Goal: Task Accomplishment & Management: Use online tool/utility

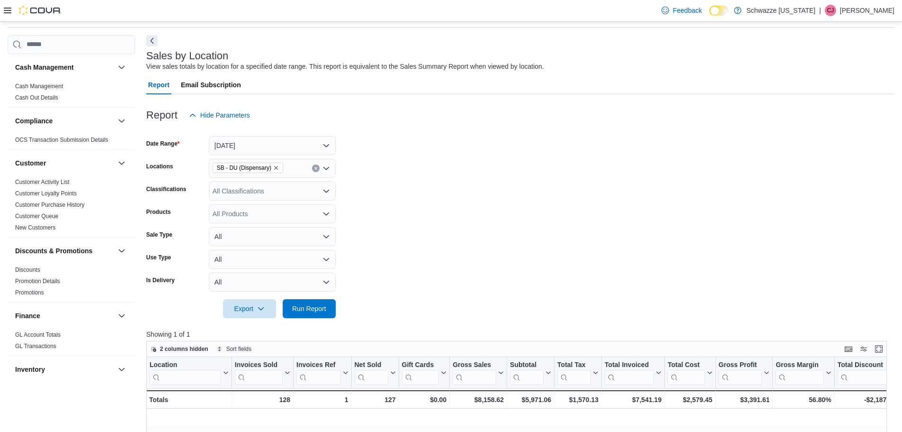
scroll to position [0, 854]
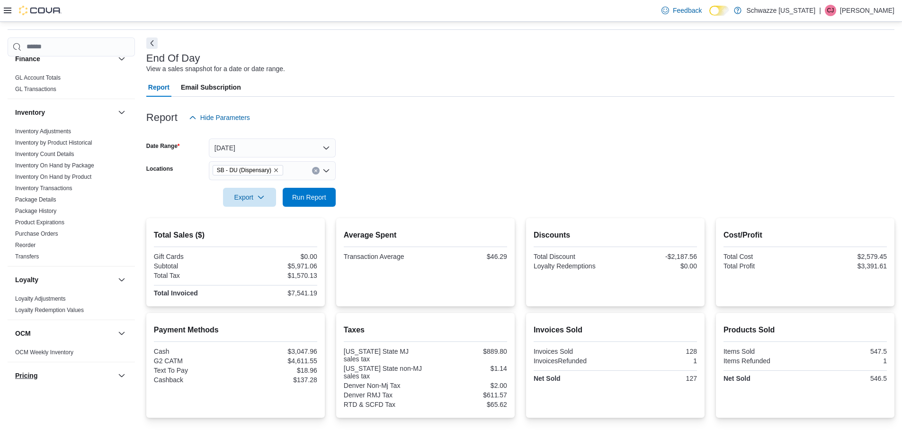
scroll to position [253, 0]
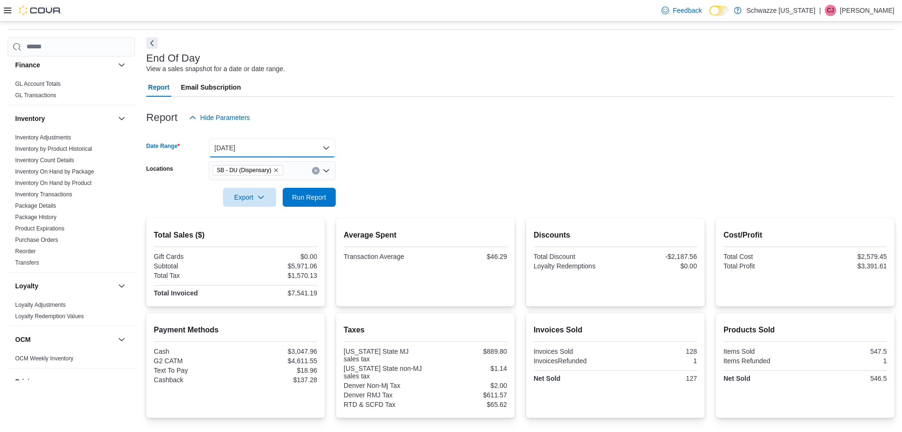
click at [282, 145] on button "Yesterday" at bounding box center [272, 147] width 127 height 19
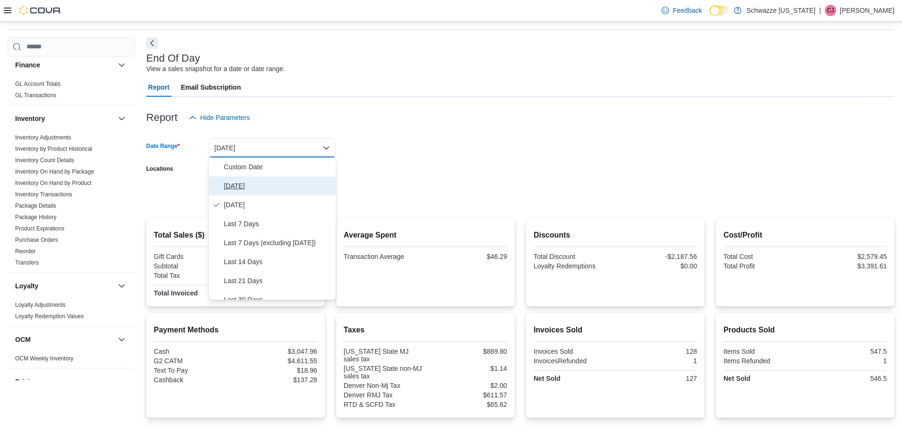
click at [246, 177] on button "[DATE]" at bounding box center [272, 185] width 127 height 19
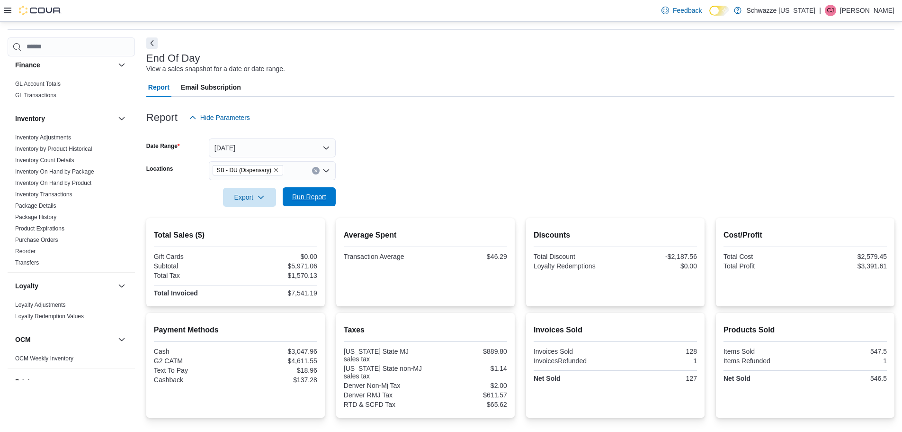
click at [309, 194] on span "Run Report" at bounding box center [309, 196] width 34 height 9
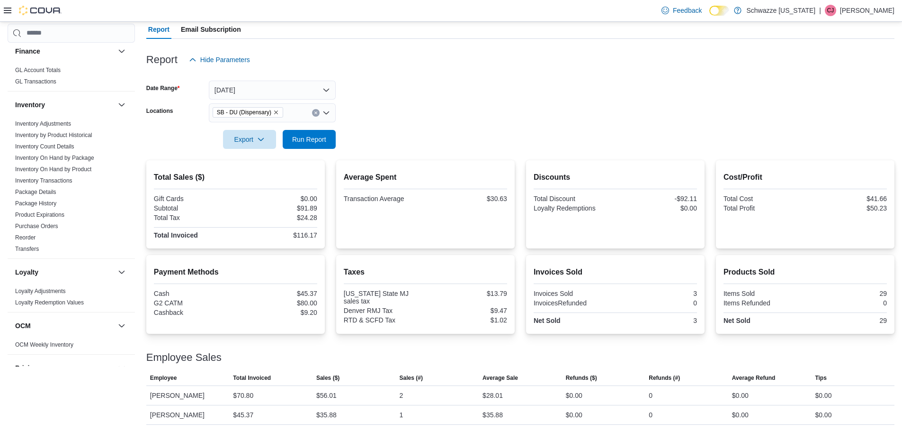
scroll to position [89, 0]
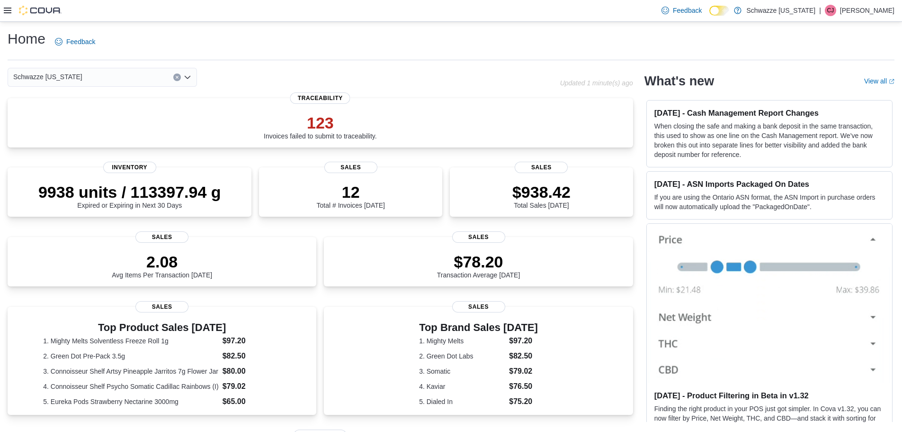
click at [9, 9] on icon at bounding box center [8, 11] width 8 height 8
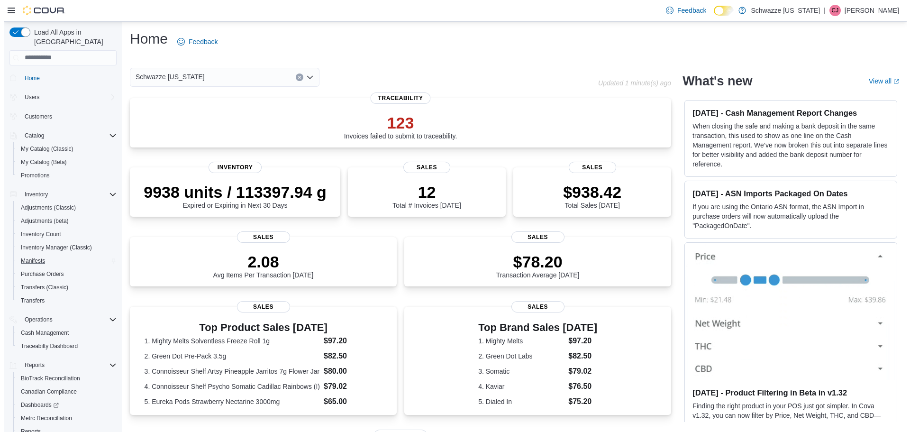
scroll to position [44, 0]
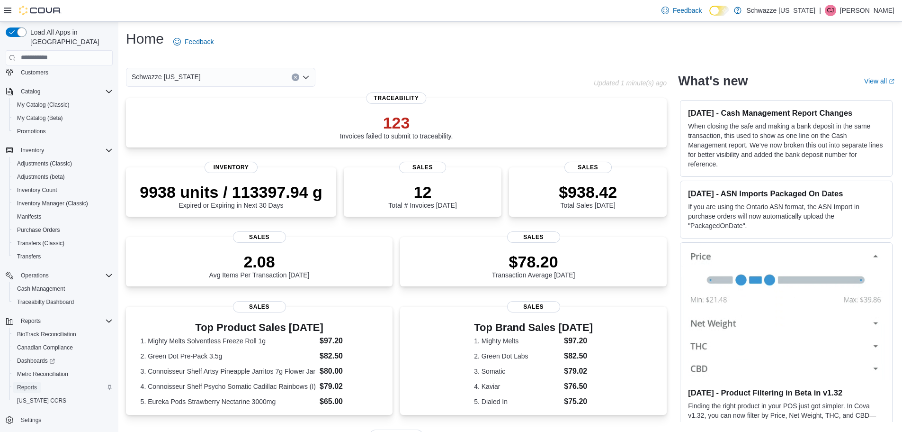
click at [29, 383] on span "Reports" at bounding box center [27, 386] width 20 height 11
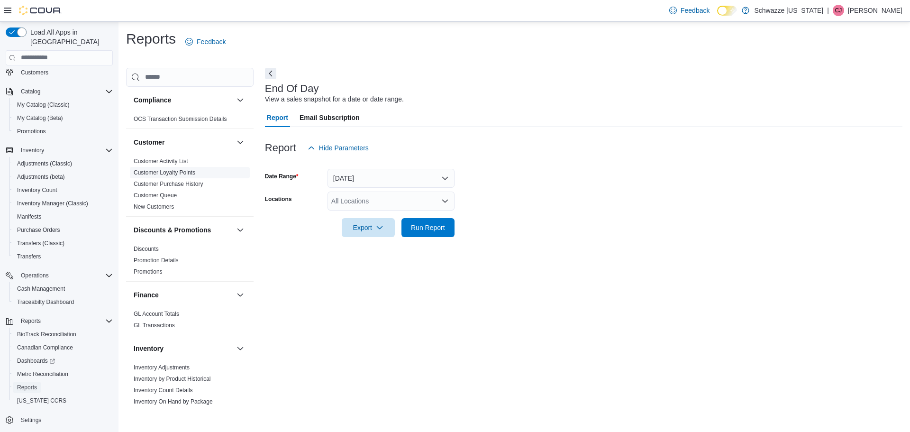
scroll to position [142, 0]
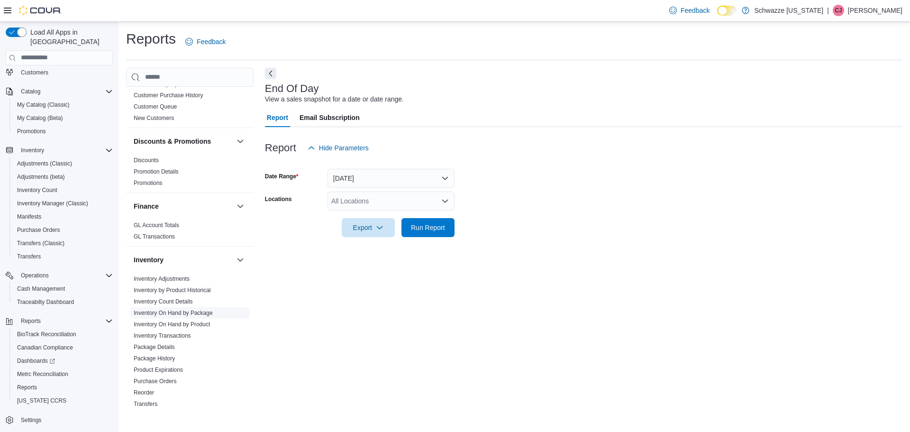
click at [160, 315] on link "Inventory On Hand by Package" at bounding box center [173, 312] width 79 height 7
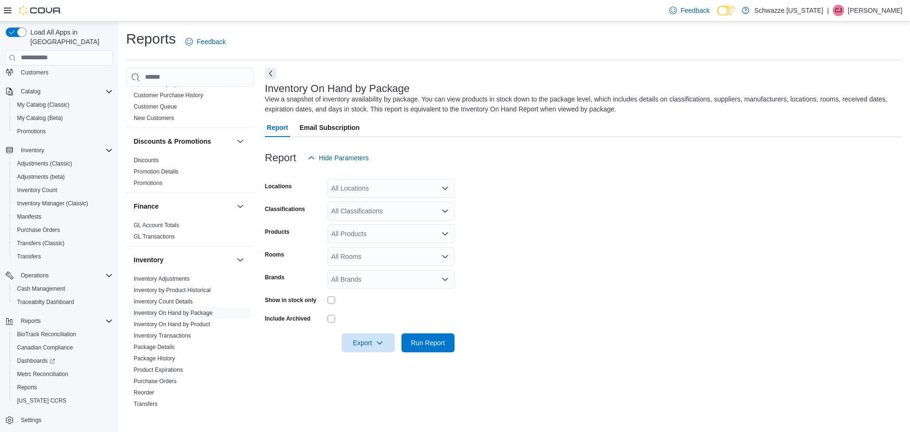
click at [432, 190] on div "All Locations" at bounding box center [390, 188] width 127 height 19
type input "**"
click at [397, 202] on span "SB - DU (Dispensary)" at bounding box center [384, 203] width 64 height 9
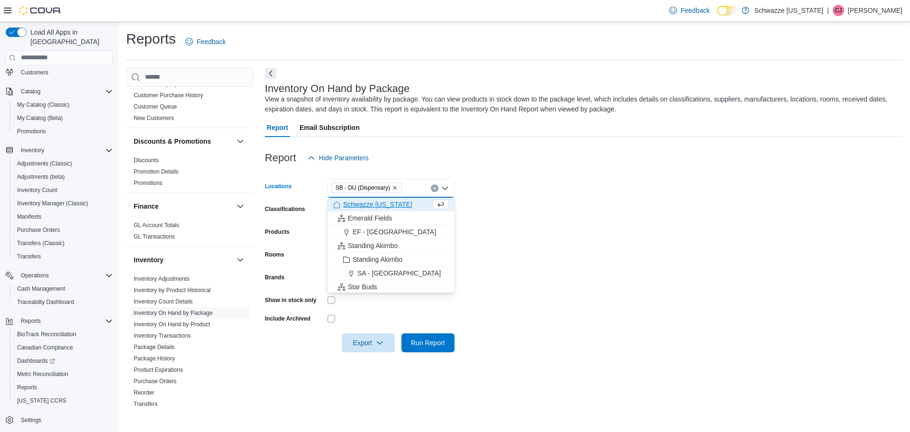
click at [500, 222] on form "Locations SB - DU (Dispensary) Combo box. Selected. SB - DU (Dispensary). Press…" at bounding box center [583, 259] width 637 height 185
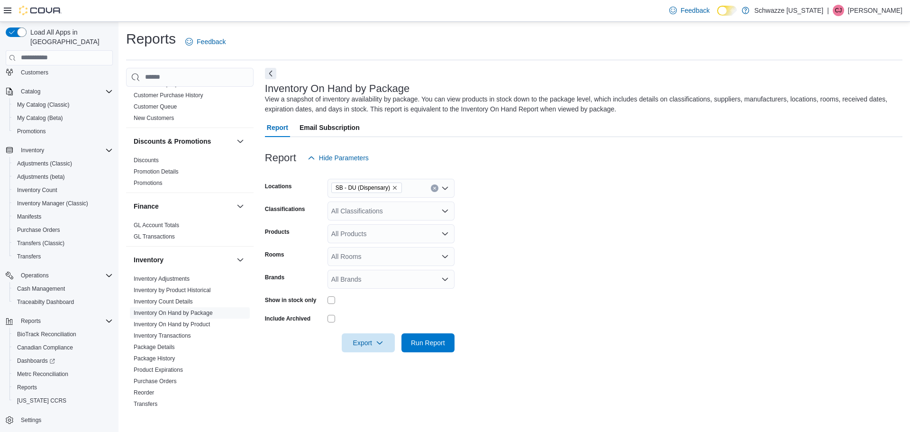
click at [368, 210] on div "All Classifications" at bounding box center [390, 210] width 127 height 19
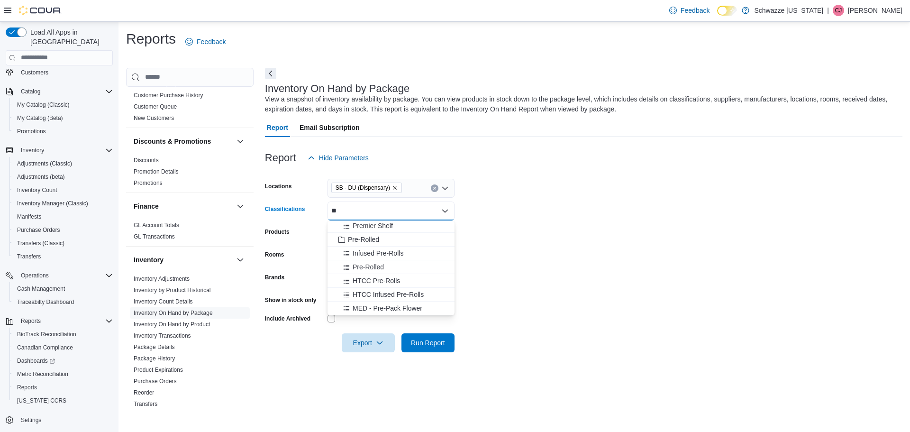
scroll to position [1, 0]
type input "***"
click at [359, 239] on span "Pre-Rolled" at bounding box center [363, 238] width 31 height 9
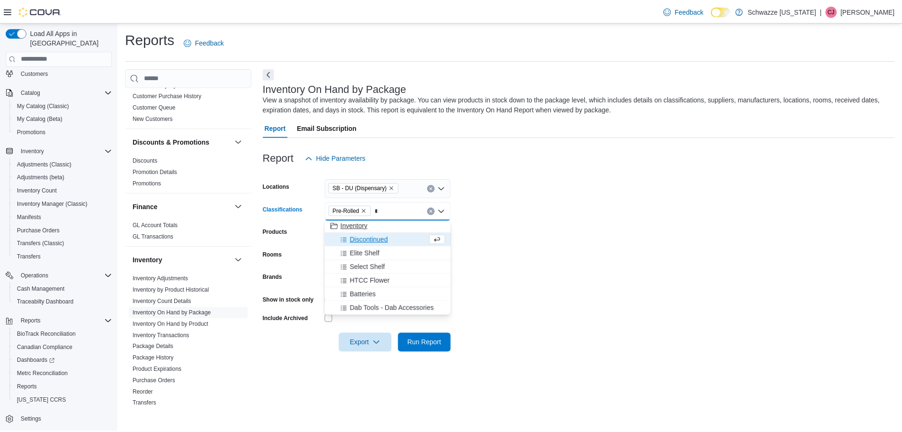
scroll to position [0, 0]
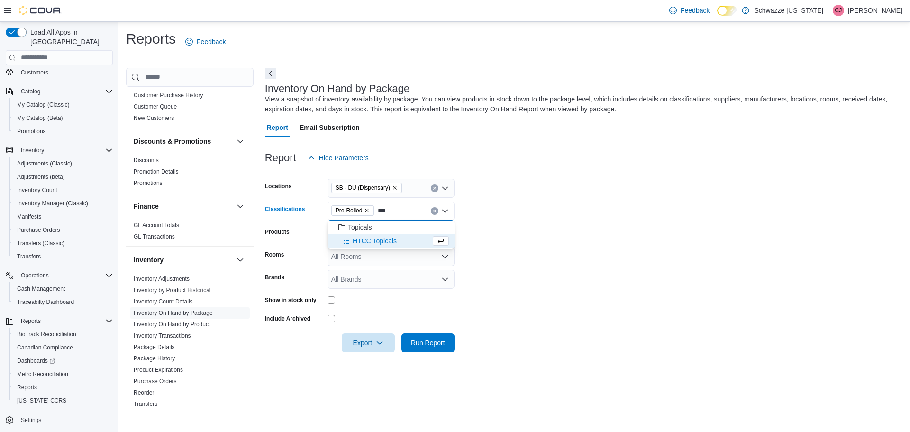
type input "***"
click at [365, 229] on span "Topicals" at bounding box center [360, 226] width 24 height 9
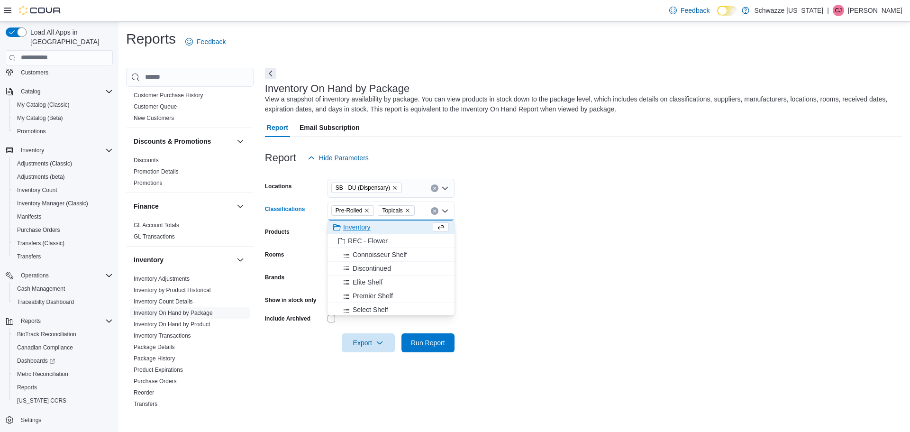
click at [563, 272] on form "Locations SB - DU (Dispensary) Classifications Pre-Rolled Topicals Combo box. S…" at bounding box center [583, 259] width 637 height 185
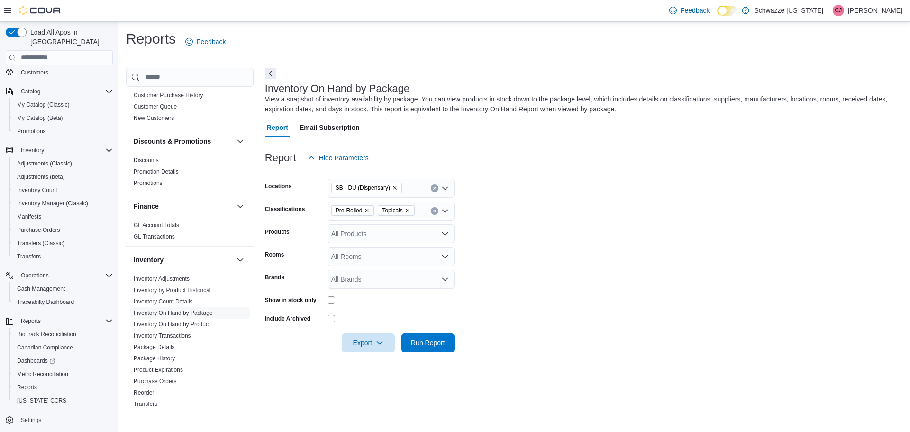
click at [337, 301] on div at bounding box center [390, 300] width 127 height 8
click at [431, 342] on span "Run Report" at bounding box center [428, 341] width 34 height 9
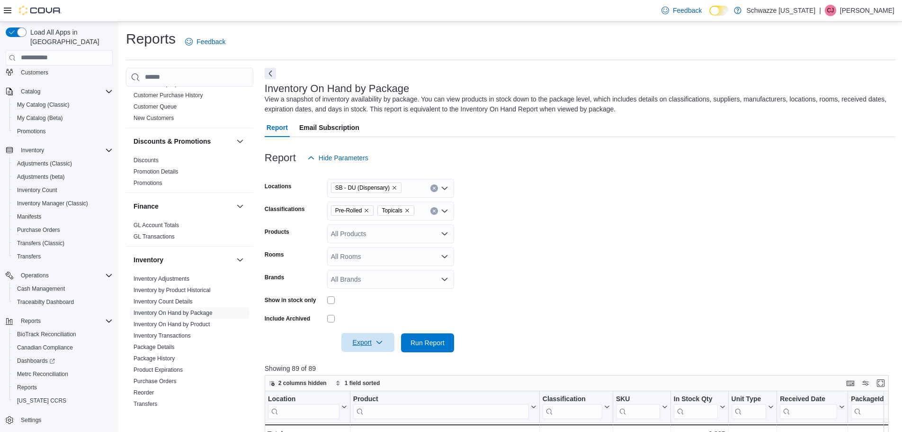
click at [374, 344] on span "Export" at bounding box center [368, 342] width 42 height 19
click at [376, 359] on span "Export to Excel" at bounding box center [369, 362] width 43 height 8
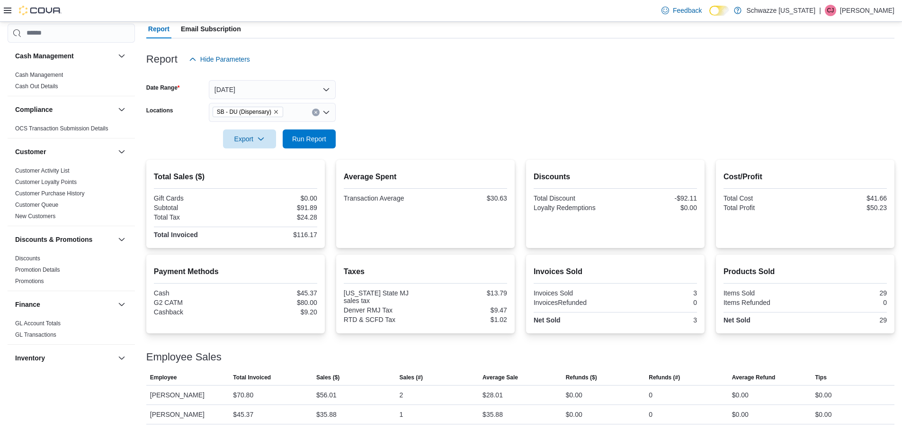
scroll to position [253, 0]
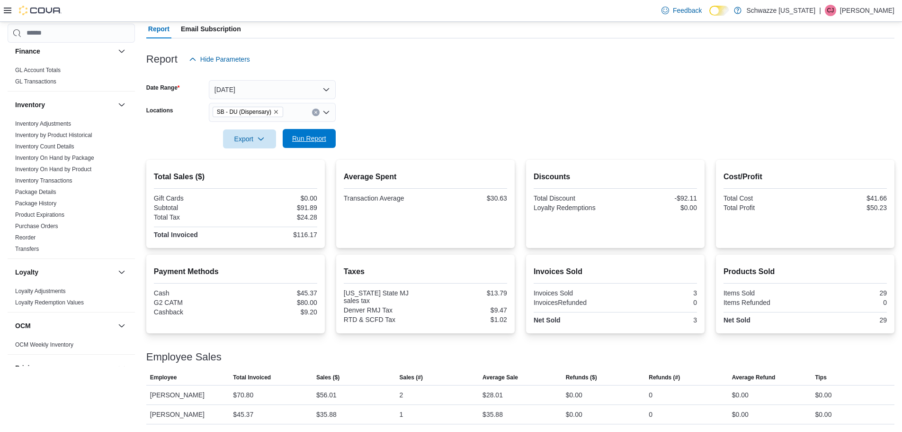
click at [318, 143] on span "Run Report" at bounding box center [309, 138] width 34 height 9
click at [300, 133] on span "Run Report" at bounding box center [309, 138] width 42 height 19
click at [308, 138] on span "Run Report" at bounding box center [309, 138] width 34 height 9
click at [310, 142] on span "Run Report" at bounding box center [309, 138] width 34 height 9
click at [9, 13] on icon at bounding box center [8, 11] width 8 height 6
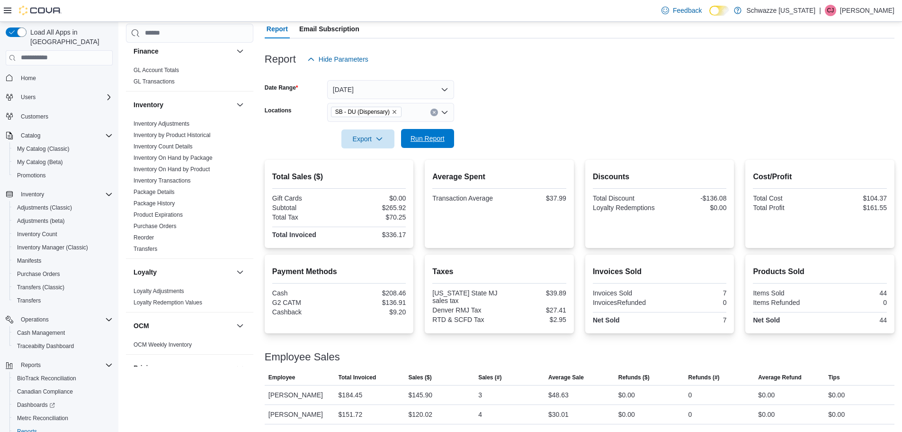
click at [425, 143] on span "Run Report" at bounding box center [428, 138] width 42 height 19
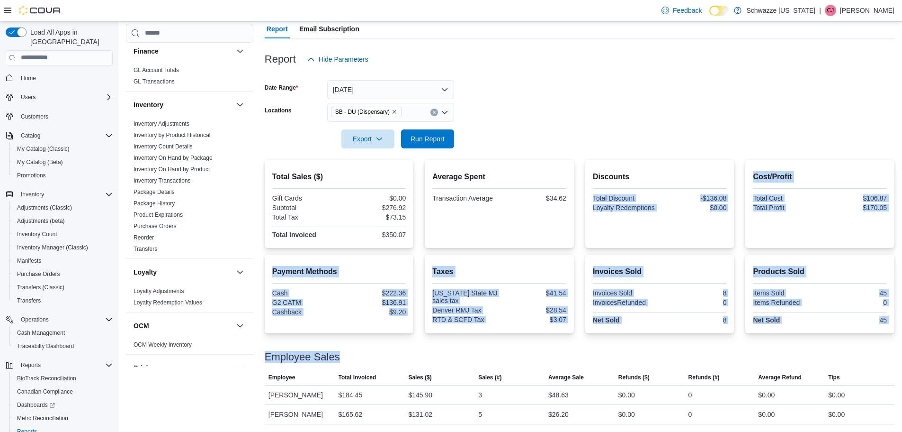
drag, startPoint x: 598, startPoint y: 301, endPoint x: 590, endPoint y: 350, distance: 49.9
click at [592, 351] on div "Total Sales ($) Gift Cards $0.00 Subtotal $276.92 Total Tax $73.15 Total Invoic…" at bounding box center [580, 292] width 630 height 264
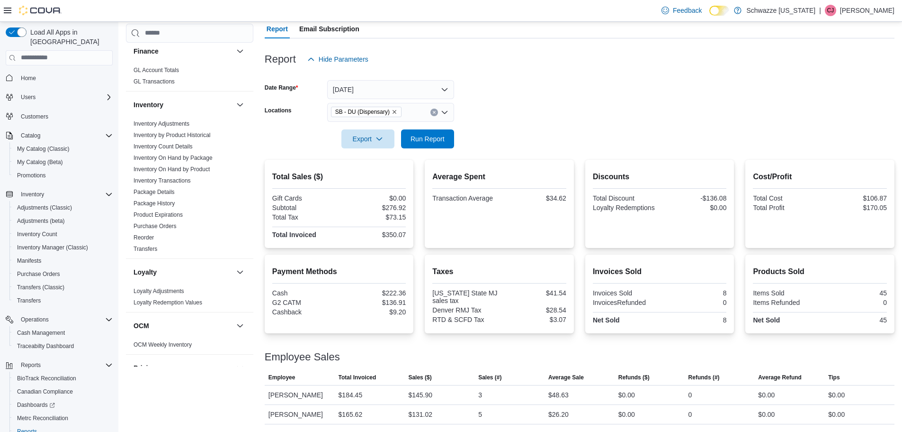
click at [701, 67] on div "Report Hide Parameters" at bounding box center [580, 59] width 630 height 19
click at [422, 143] on span "Run Report" at bounding box center [428, 138] width 34 height 9
click at [409, 137] on span "Run Report" at bounding box center [428, 138] width 42 height 19
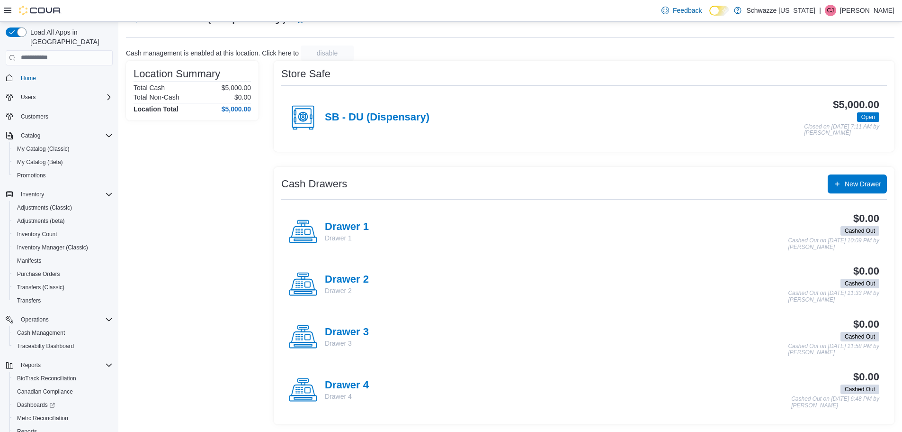
scroll to position [44, 0]
